Goal: Transaction & Acquisition: Purchase product/service

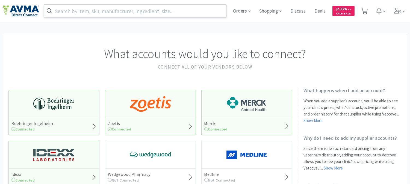
click at [183, 10] on input "text" at bounding box center [135, 11] width 183 height 13
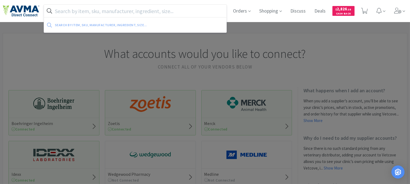
paste input "035022"
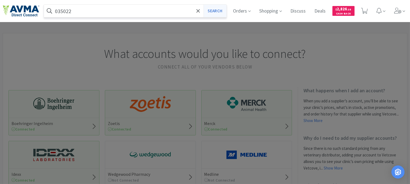
type input "035022"
click at [211, 11] on button "Search" at bounding box center [215, 11] width 23 height 13
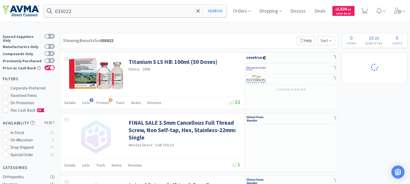
select select "1"
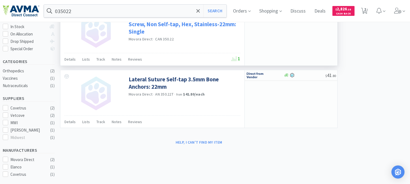
scroll to position [61, 0]
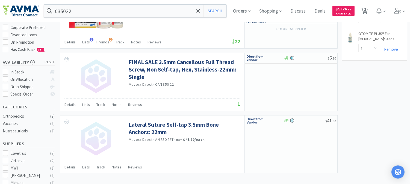
select select "1"
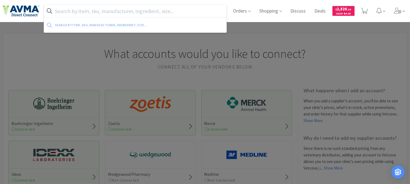
click at [157, 11] on input "text" at bounding box center [135, 11] width 183 height 13
paste input "078944792"
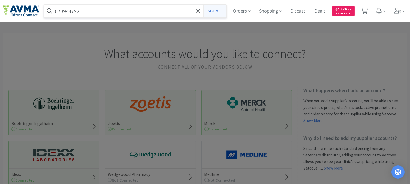
type input "078944792"
click at [214, 9] on button "Search" at bounding box center [215, 11] width 23 height 13
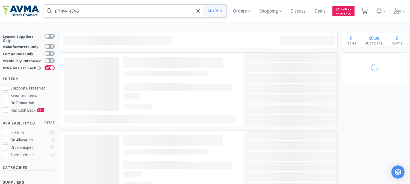
select select "1"
